Goal: Download file/media

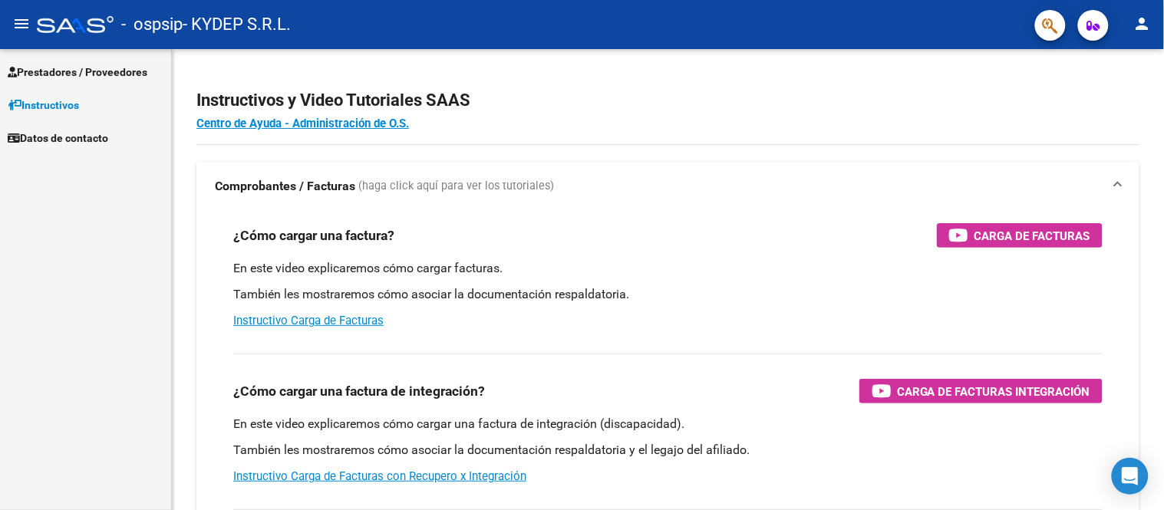
click at [65, 71] on span "Prestadores / Proveedores" at bounding box center [78, 72] width 140 height 17
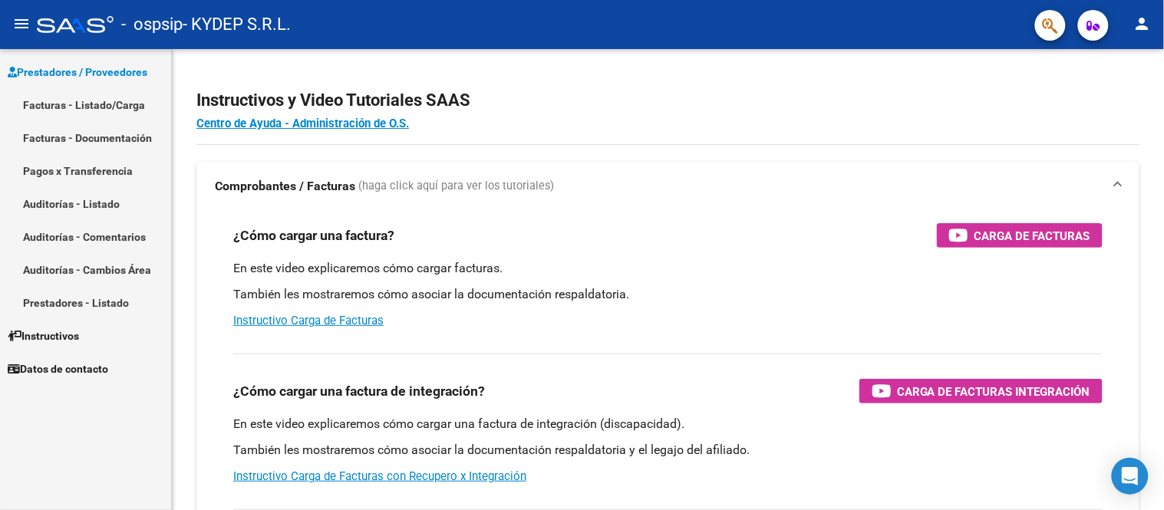
click at [81, 135] on link "Facturas - Documentación" at bounding box center [85, 137] width 171 height 33
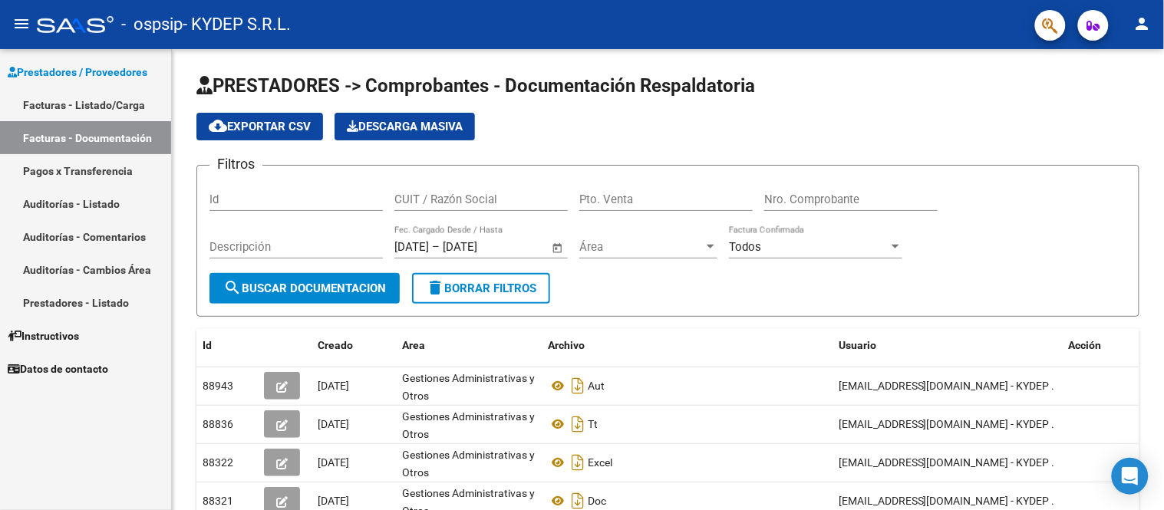
click at [104, 101] on link "Facturas - Listado/Carga" at bounding box center [85, 104] width 171 height 33
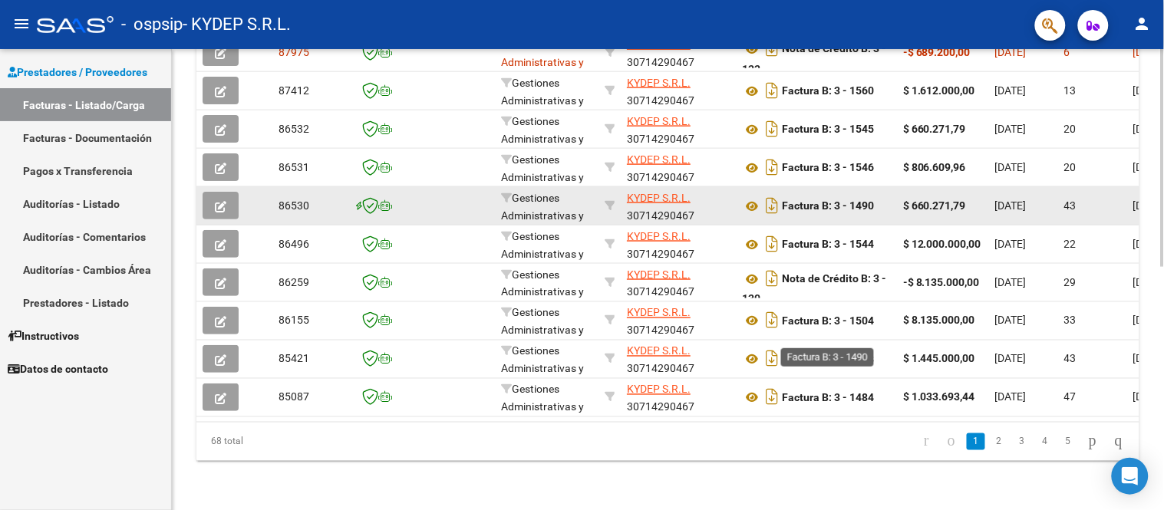
scroll to position [515, 0]
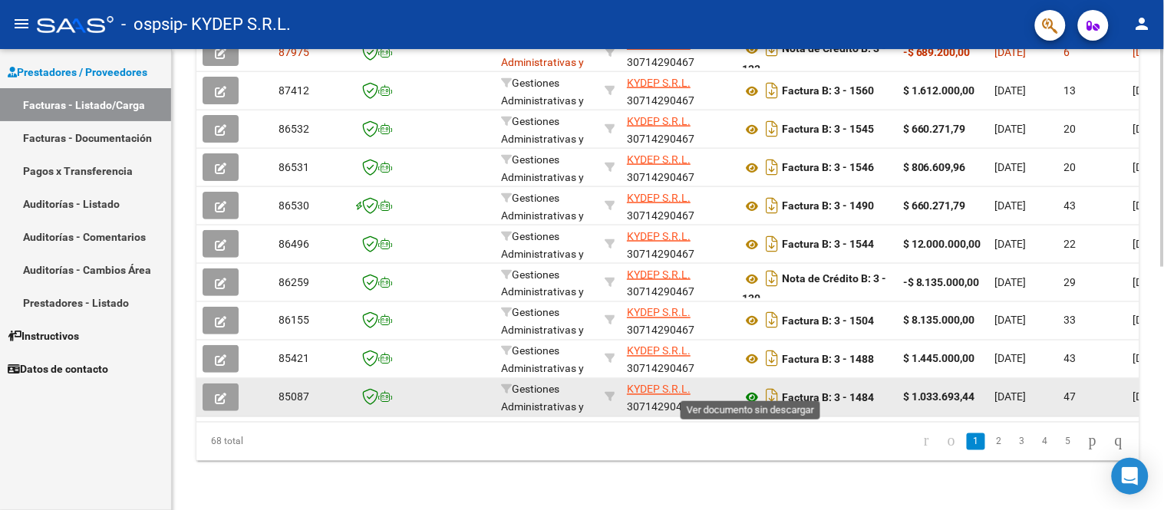
click at [754, 391] on icon at bounding box center [752, 398] width 20 height 18
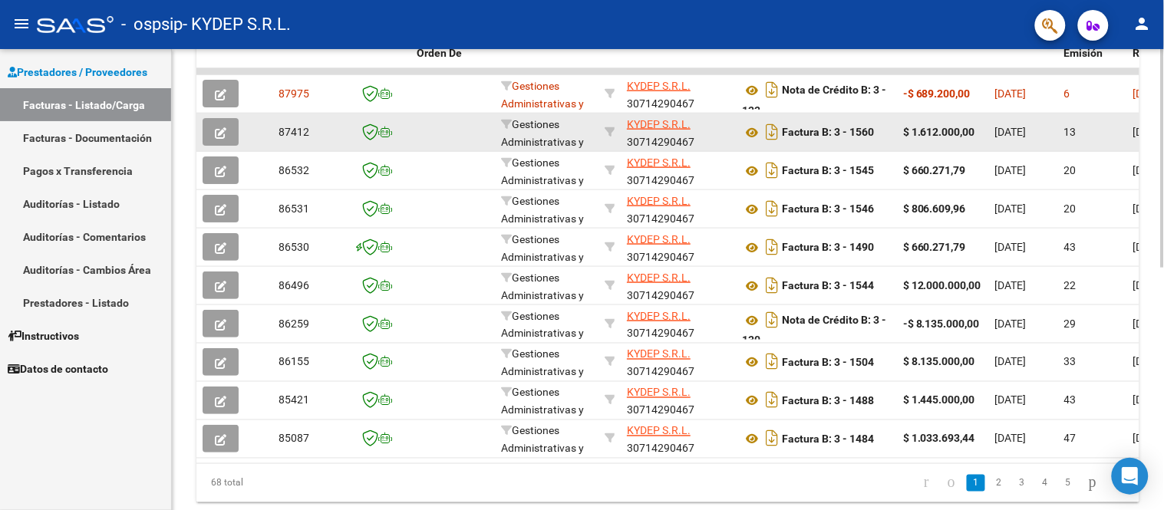
scroll to position [430, 0]
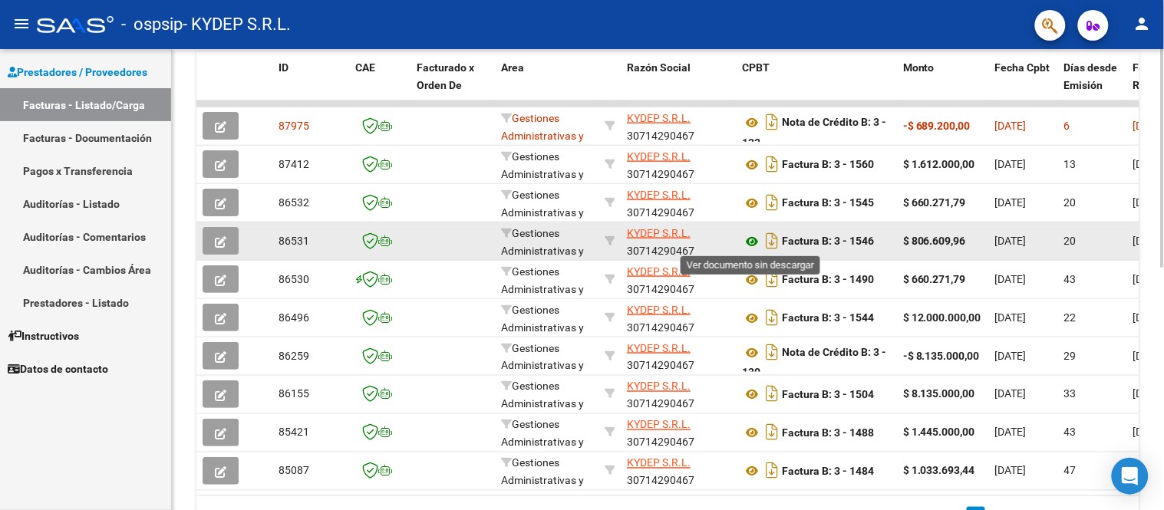
click at [750, 241] on icon at bounding box center [752, 242] width 20 height 18
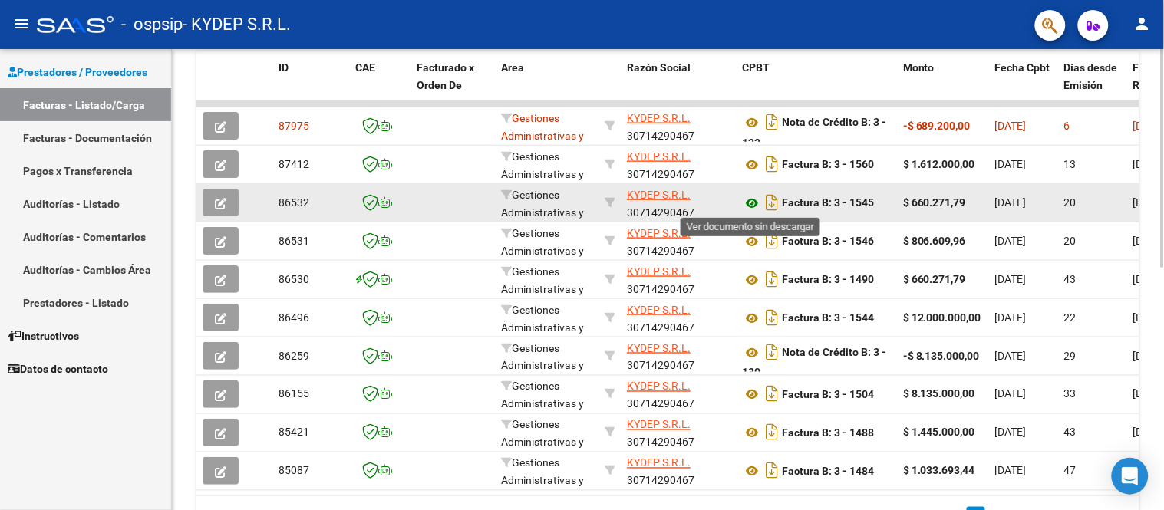
click at [757, 203] on icon at bounding box center [752, 203] width 20 height 18
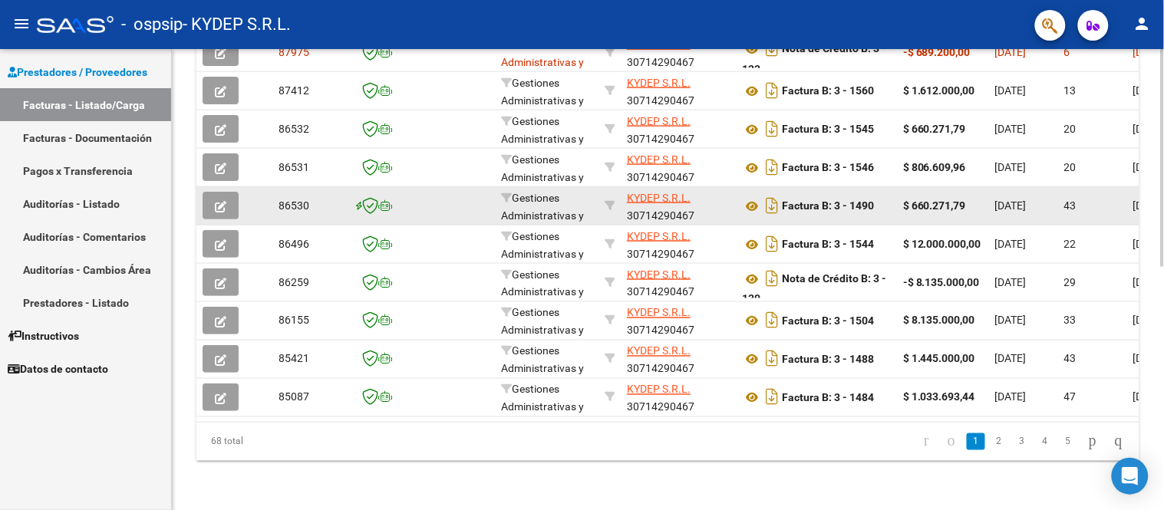
scroll to position [515, 0]
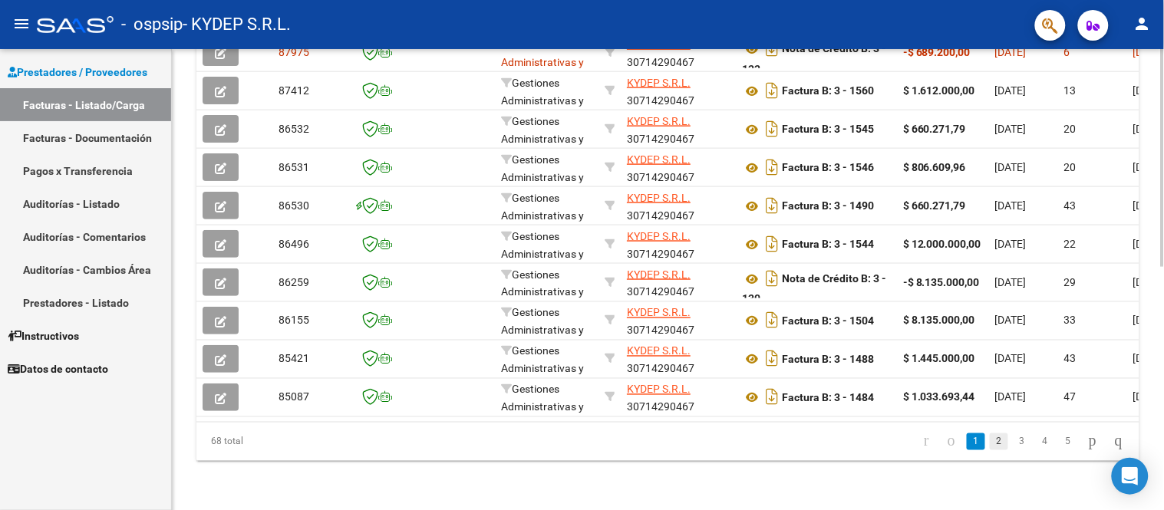
click at [990, 444] on link "2" at bounding box center [999, 442] width 18 height 17
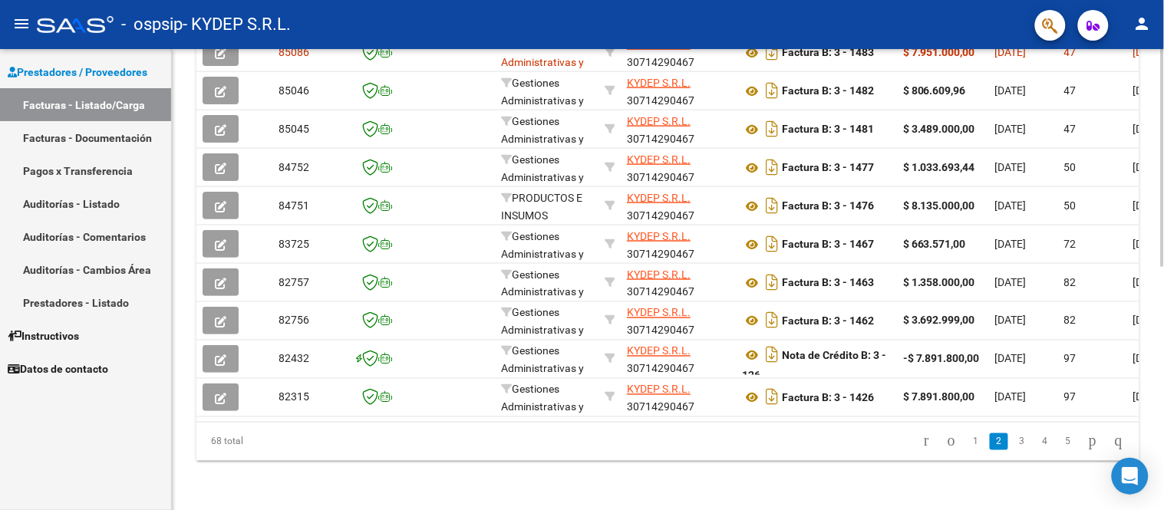
scroll to position [430, 0]
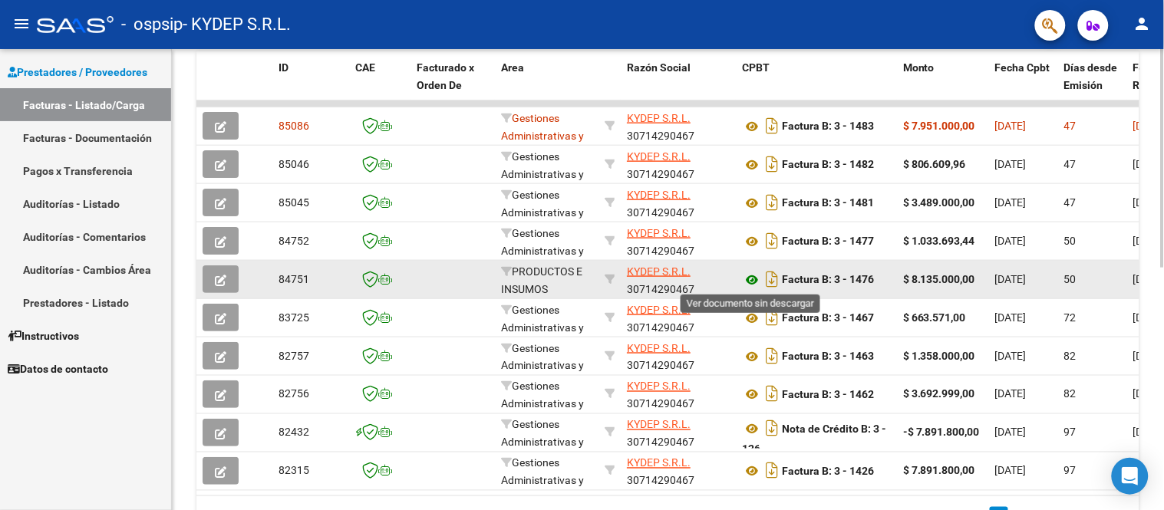
click at [754, 279] on icon at bounding box center [752, 280] width 20 height 18
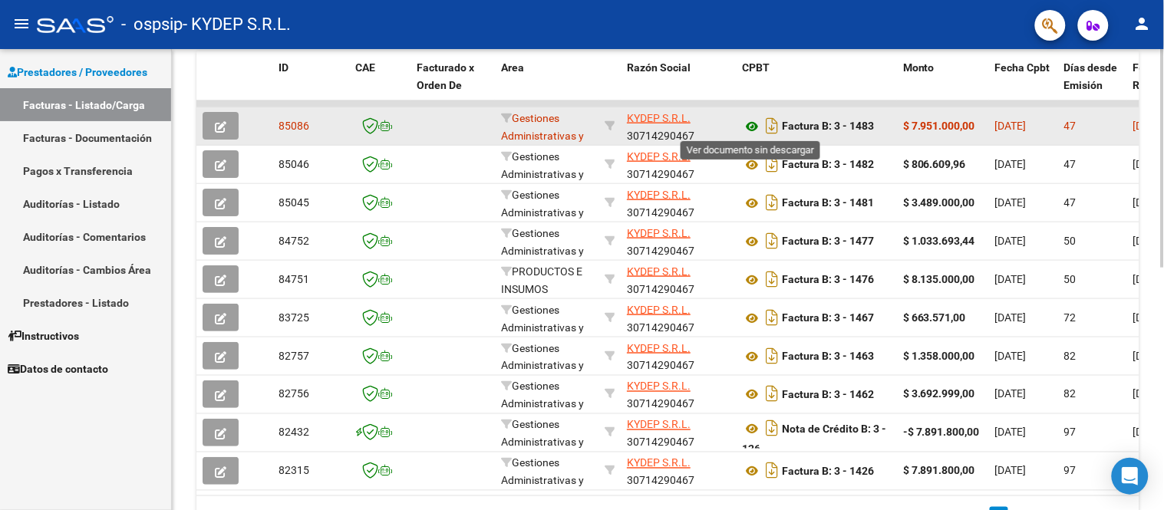
click at [755, 126] on icon at bounding box center [752, 126] width 20 height 18
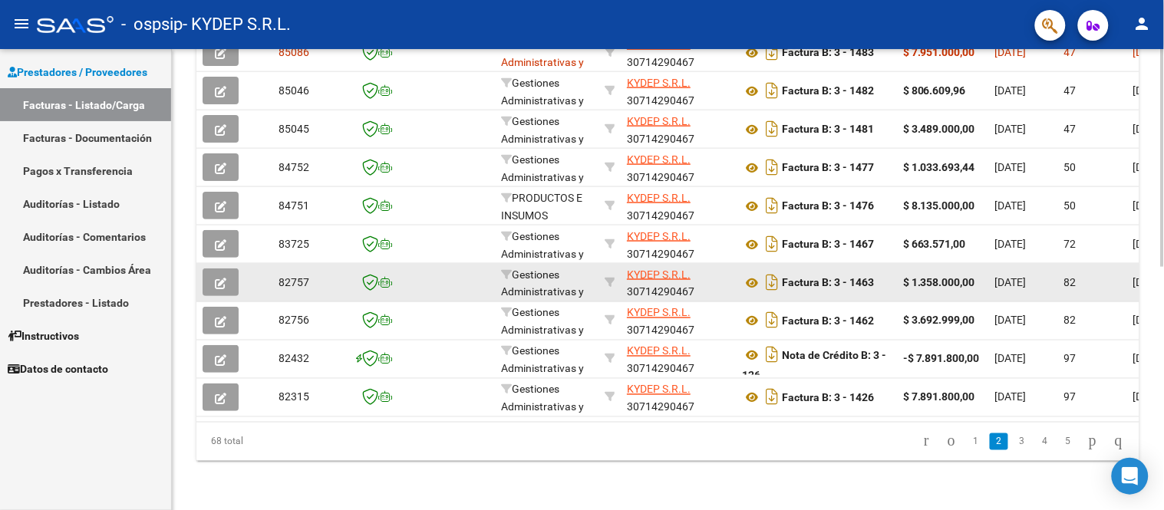
scroll to position [515, 0]
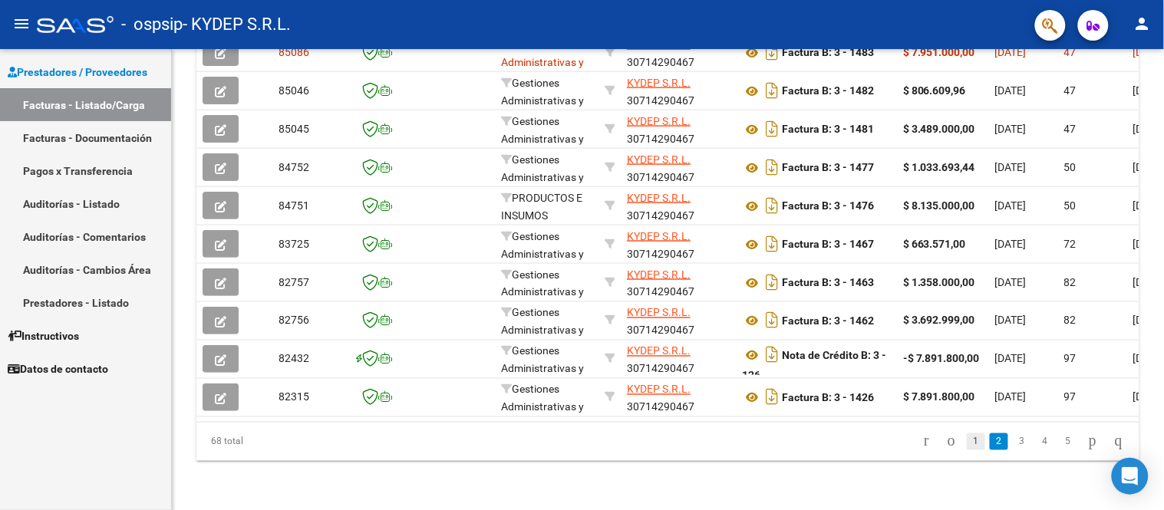
click at [965, 433] on li "1" at bounding box center [976, 442] width 23 height 26
click at [967, 442] on link "1" at bounding box center [976, 442] width 18 height 17
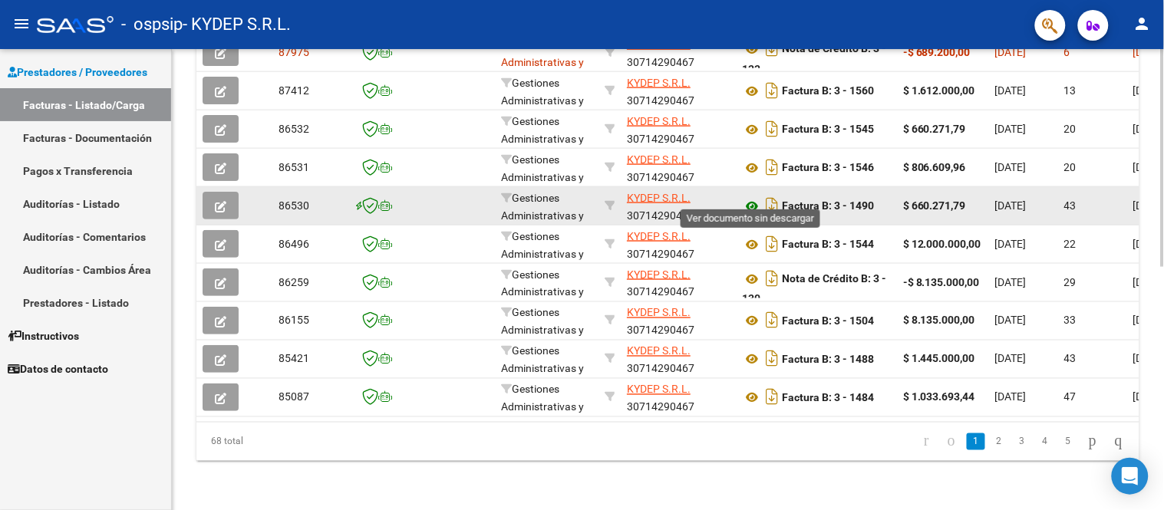
click at [747, 197] on icon at bounding box center [752, 206] width 20 height 18
